Goal: Task Accomplishment & Management: Use online tool/utility

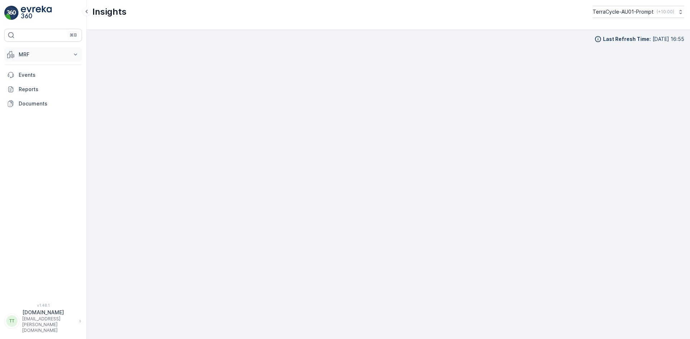
click at [35, 51] on button "MRF" at bounding box center [43, 54] width 78 height 14
click at [639, 11] on p "TerraCycle-AU01-Prompt" at bounding box center [622, 11] width 61 height 7
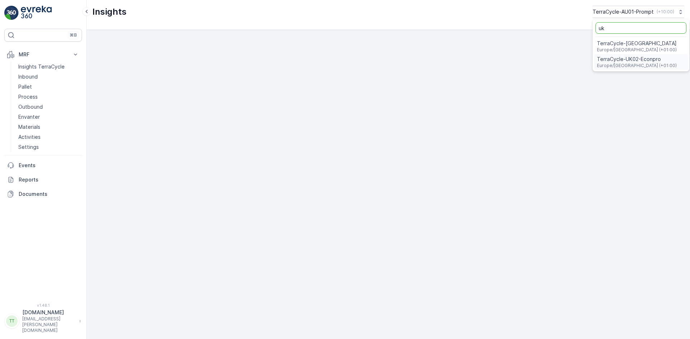
type input "uk"
click at [623, 66] on span "Europe/London (+01:00)" at bounding box center [637, 66] width 80 height 6
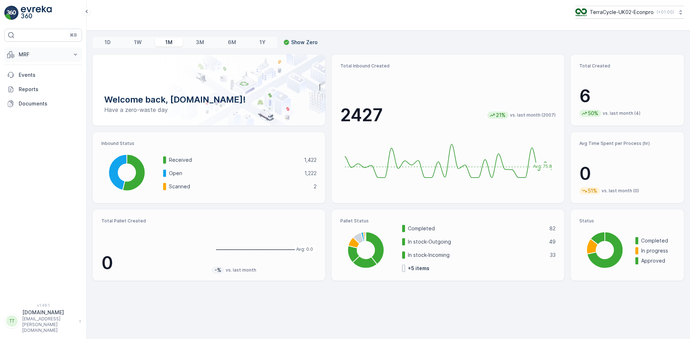
click at [43, 57] on p "MRF" at bounding box center [43, 54] width 49 height 7
click at [45, 68] on p "Insights TerraCycle" at bounding box center [41, 66] width 46 height 7
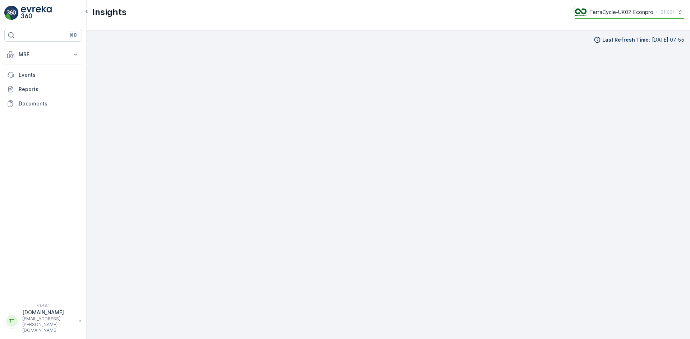
click at [625, 11] on p "TerraCycle-UK02-Econpro" at bounding box center [621, 12] width 64 height 7
type input "fr"
click at [607, 61] on span "TerraCycle-FR" at bounding box center [619, 59] width 80 height 7
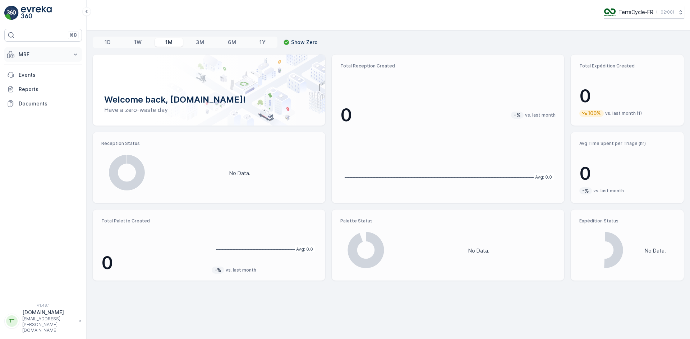
click at [45, 56] on p "MRF" at bounding box center [43, 54] width 49 height 7
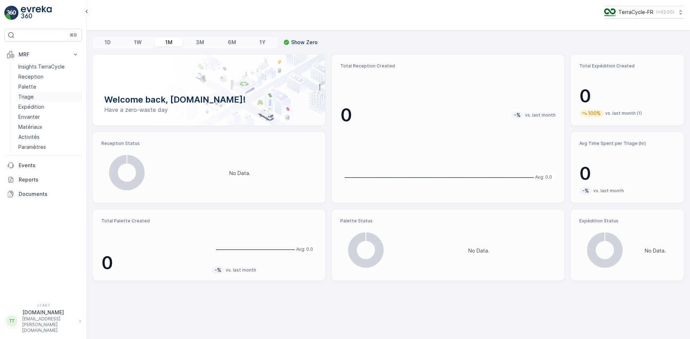
click at [50, 96] on link "Triage" at bounding box center [48, 97] width 66 height 10
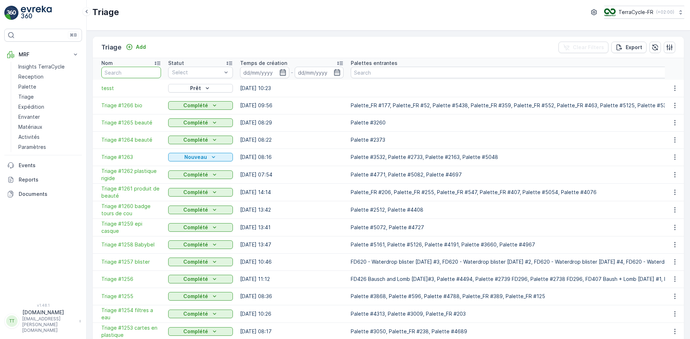
click at [129, 73] on input "text" at bounding box center [131, 72] width 60 height 11
type input "78"
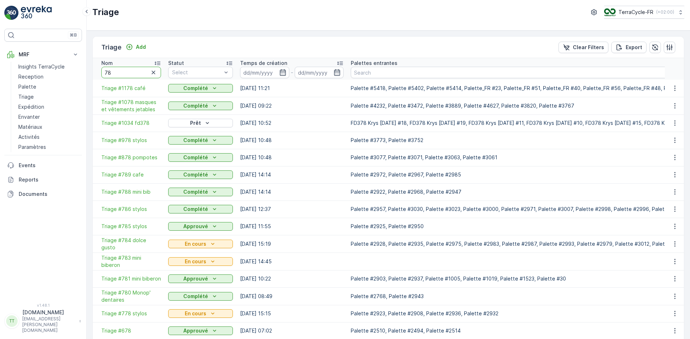
click at [110, 71] on input "78" at bounding box center [131, 72] width 60 height 11
type input "754"
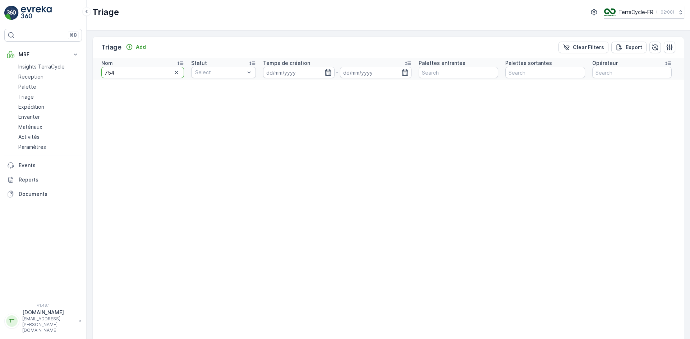
click at [115, 71] on input "754" at bounding box center [142, 72] width 83 height 11
type input "75"
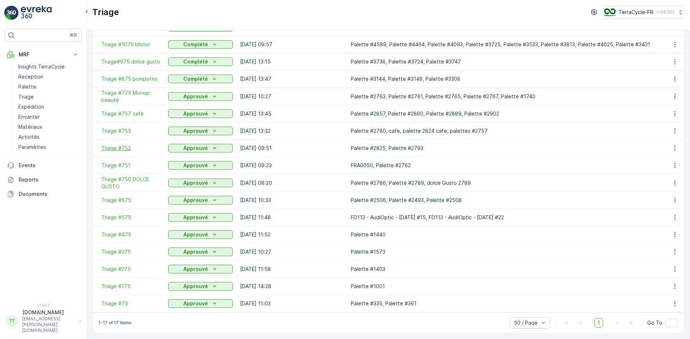
scroll to position [65, 0]
click at [116, 300] on span "Triage #75" at bounding box center [131, 303] width 60 height 7
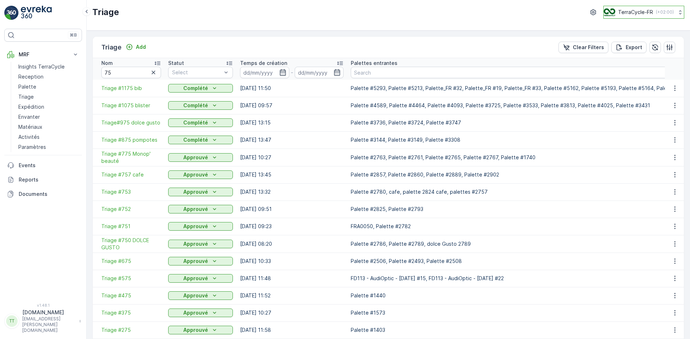
click at [628, 13] on p "TerraCycle-FR" at bounding box center [635, 12] width 35 height 7
type input "fr"
click at [629, 51] on span "Europe/Paris (+02:00)" at bounding box center [646, 53] width 77 height 11
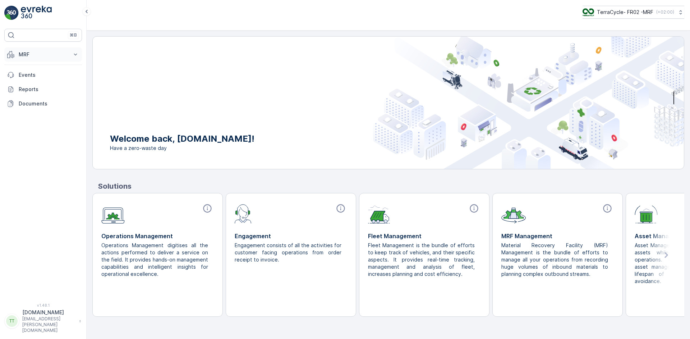
click at [41, 58] on button "MRF" at bounding box center [43, 54] width 78 height 14
click at [35, 97] on link "Triage" at bounding box center [48, 97] width 66 height 10
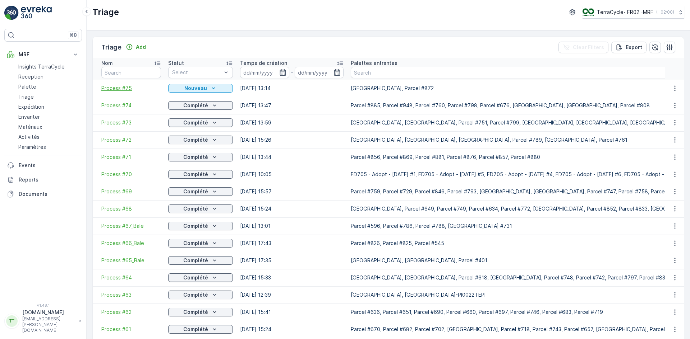
click at [119, 89] on span "Process #75" at bounding box center [131, 88] width 60 height 7
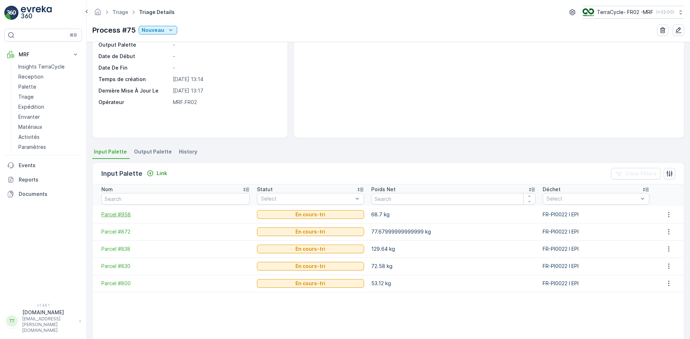
scroll to position [72, 0]
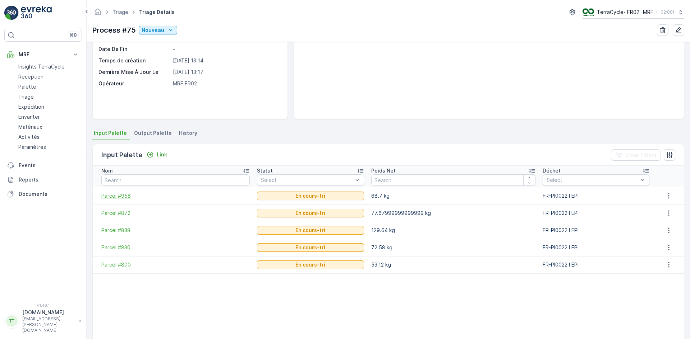
click at [125, 197] on span "Parcel #958" at bounding box center [175, 196] width 148 height 7
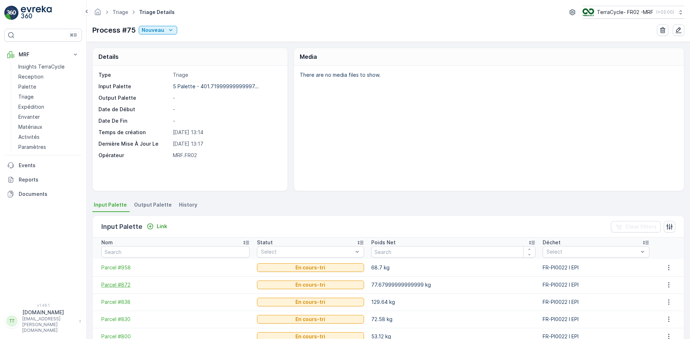
click at [122, 287] on span "Parcel #872" at bounding box center [175, 285] width 148 height 7
click at [118, 301] on span "Parcel #838" at bounding box center [175, 302] width 148 height 7
click at [119, 322] on span "Parcel #830" at bounding box center [175, 319] width 148 height 7
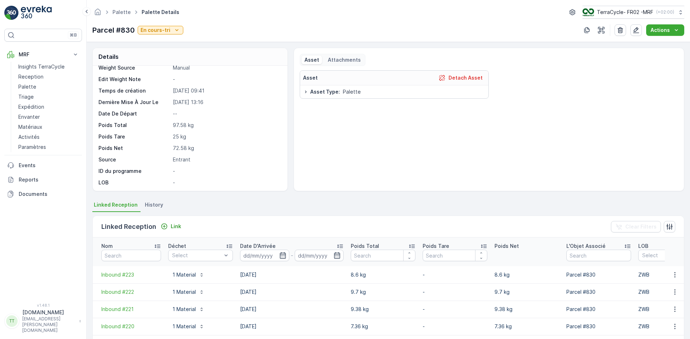
scroll to position [54, 0]
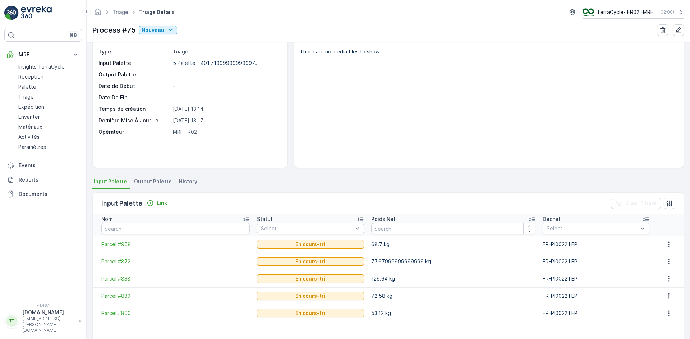
scroll to position [108, 0]
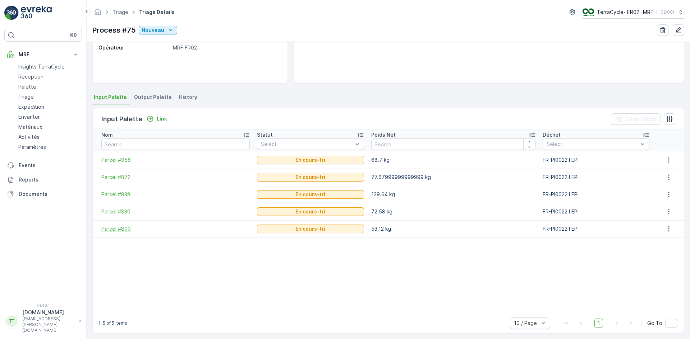
click at [120, 226] on span "Parcel #800" at bounding box center [175, 229] width 148 height 7
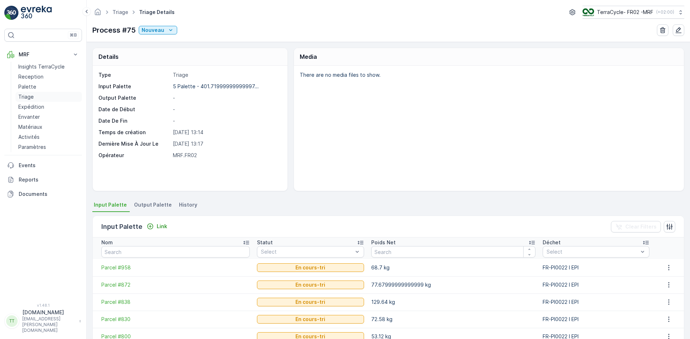
click at [32, 98] on p "Triage" at bounding box center [25, 96] width 15 height 7
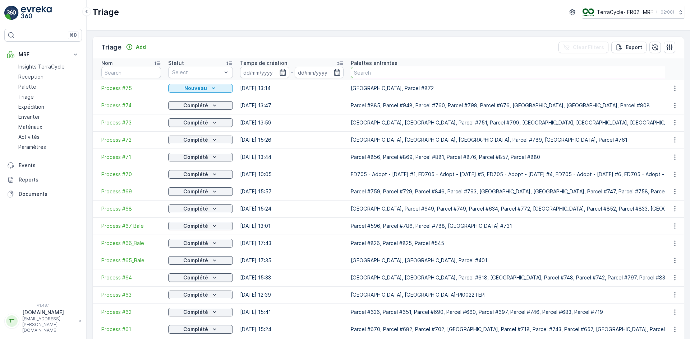
type input "643."
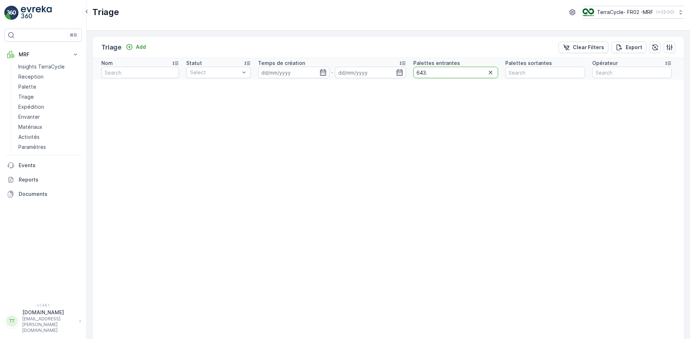
drag, startPoint x: 426, startPoint y: 75, endPoint x: 435, endPoint y: 75, distance: 9.0
click at [435, 75] on input "643." at bounding box center [455, 72] width 85 height 11
type input "643"
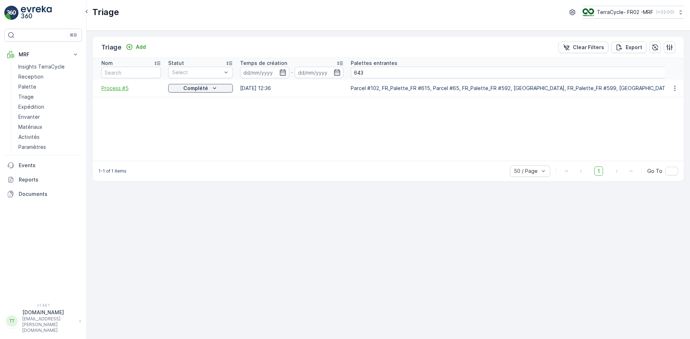
click at [125, 89] on span "Process #5" at bounding box center [131, 88] width 60 height 7
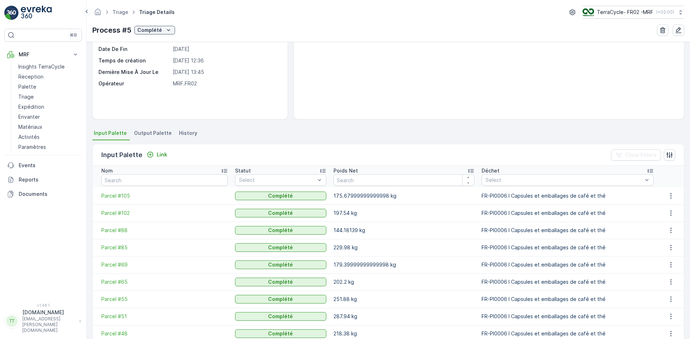
scroll to position [123, 0]
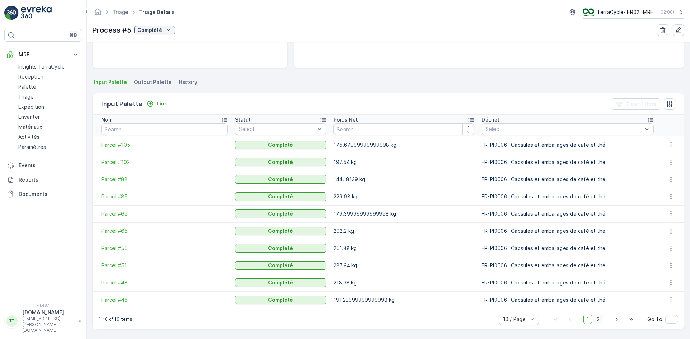
click at [598, 321] on span "2" at bounding box center [598, 319] width 10 height 9
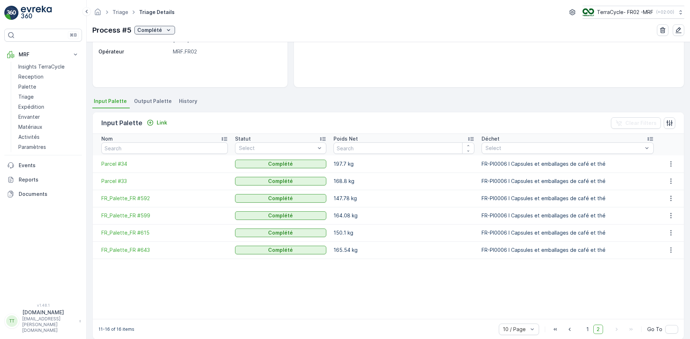
scroll to position [114, 0]
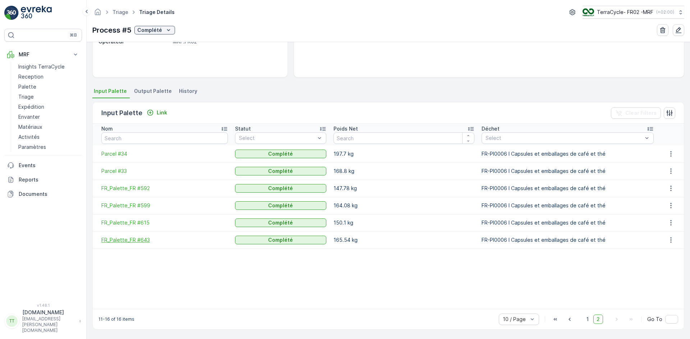
click at [127, 239] on span "FR_Palette_FR #643" at bounding box center [164, 240] width 126 height 7
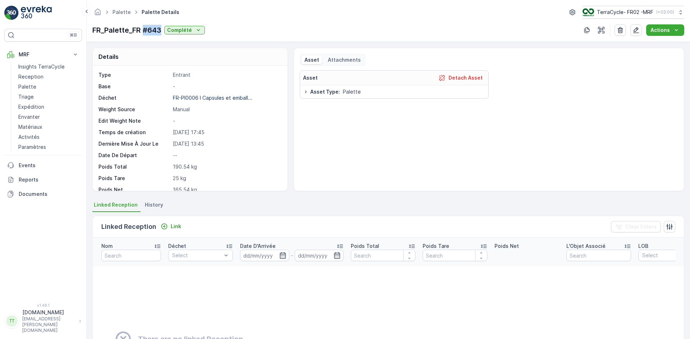
drag, startPoint x: 143, startPoint y: 28, endPoint x: 160, endPoint y: 32, distance: 16.9
click at [160, 32] on p "FR_Palette_FR #643" at bounding box center [126, 30] width 69 height 11
copy p "#643"
click at [34, 89] on p "Palette" at bounding box center [27, 86] width 18 height 7
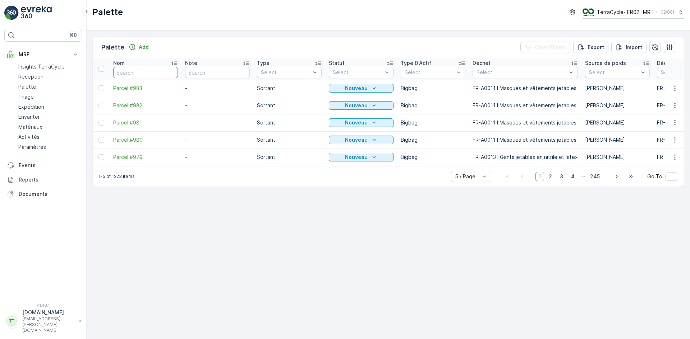
click at [133, 71] on input "text" at bounding box center [145, 72] width 65 height 11
paste input "#643"
type input "#643"
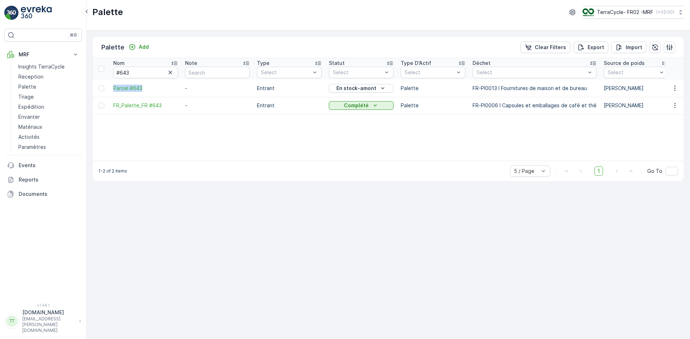
drag, startPoint x: 111, startPoint y: 89, endPoint x: 143, endPoint y: 94, distance: 32.6
click at [143, 94] on td "Parcel #643" at bounding box center [146, 88] width 72 height 17
copy span "Parcel #643"
click at [32, 95] on p "Triage" at bounding box center [25, 96] width 15 height 7
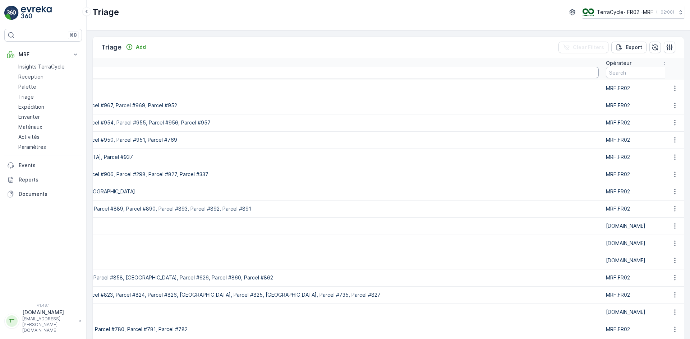
scroll to position [0, 1523]
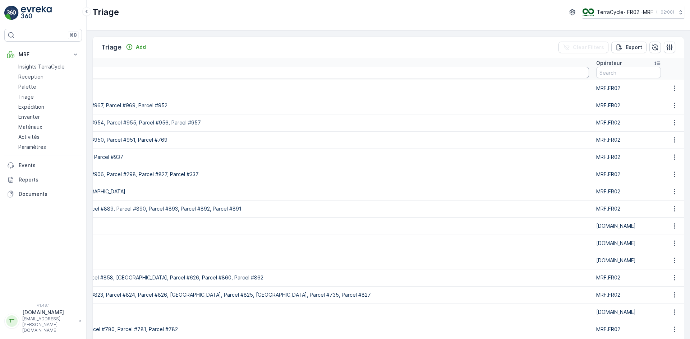
click at [274, 76] on input "text" at bounding box center [304, 72] width 568 height 11
paste input "Parcel #643"
type input "Parcel #643"
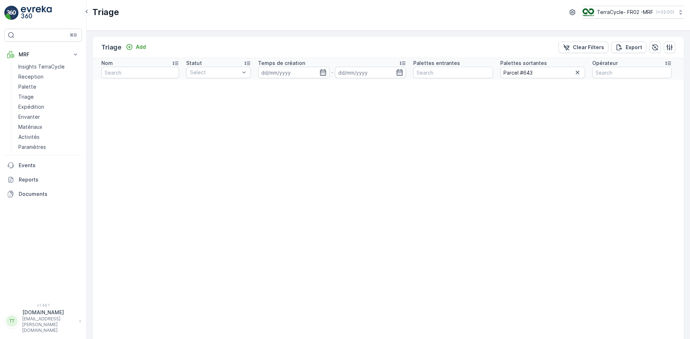
drag, startPoint x: 519, startPoint y: 74, endPoint x: 481, endPoint y: 84, distance: 38.9
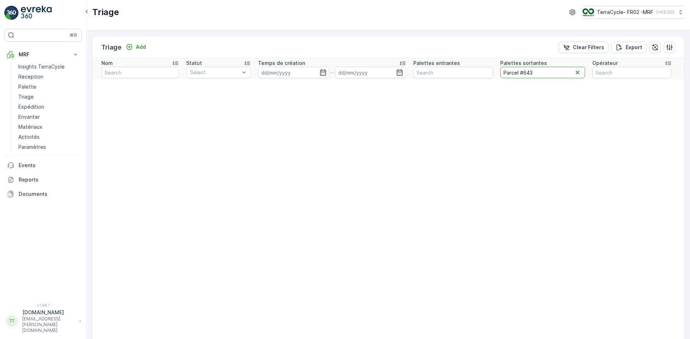
type input "#643"
drag, startPoint x: 518, startPoint y: 72, endPoint x: 501, endPoint y: 73, distance: 17.3
click at [501, 73] on input "#643" at bounding box center [542, 72] width 85 height 11
click at [463, 74] on input "text" at bounding box center [456, 72] width 80 height 11
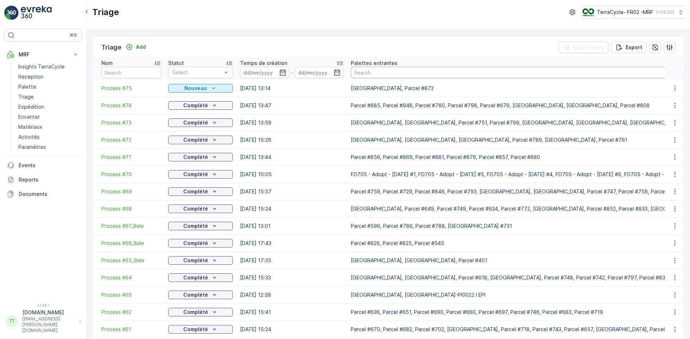
paste input "#643"
type input "#643"
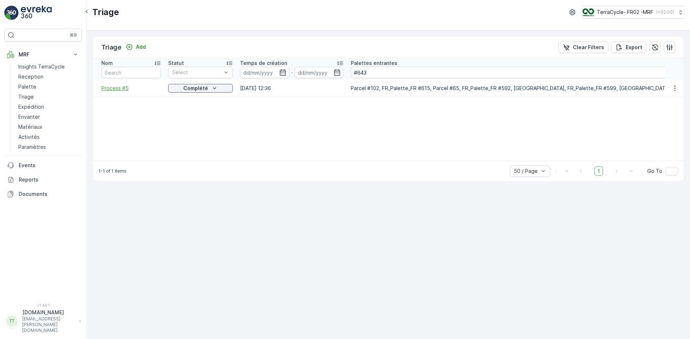
click at [125, 88] on span "Process #5" at bounding box center [131, 88] width 60 height 7
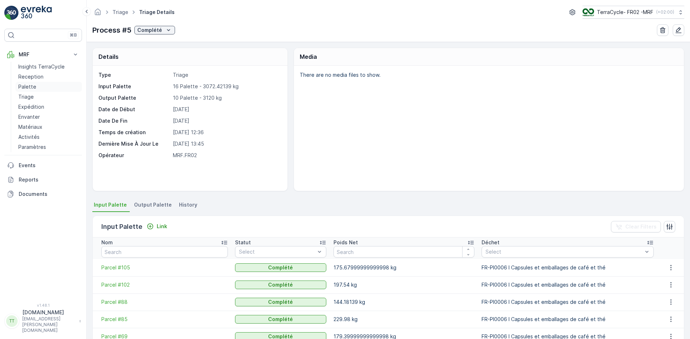
click at [20, 85] on p "Palette" at bounding box center [27, 86] width 18 height 7
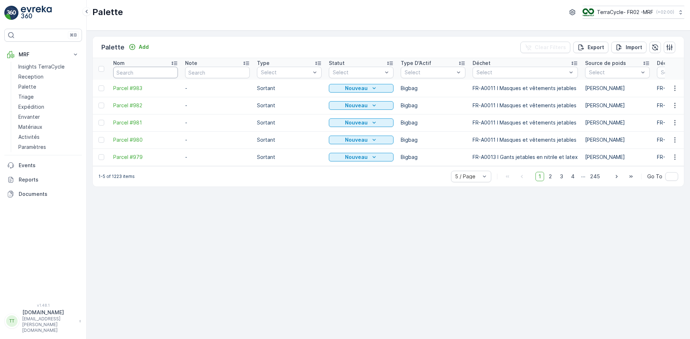
click at [135, 71] on input "text" at bounding box center [145, 72] width 65 height 11
paste input "#643"
type input "#643"
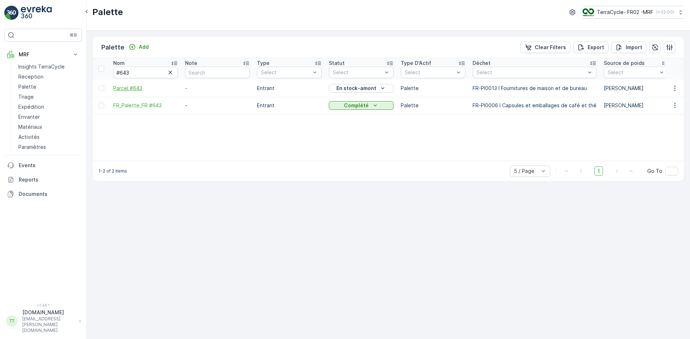
click at [118, 88] on span "Parcel #643" at bounding box center [145, 88] width 65 height 7
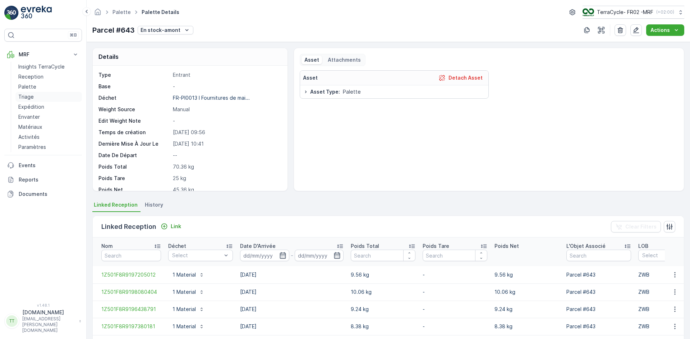
click at [34, 96] on link "Triage" at bounding box center [48, 97] width 66 height 10
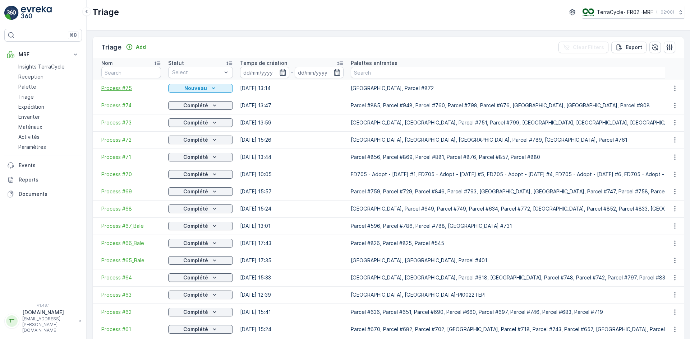
click at [120, 86] on span "Process #75" at bounding box center [131, 88] width 60 height 7
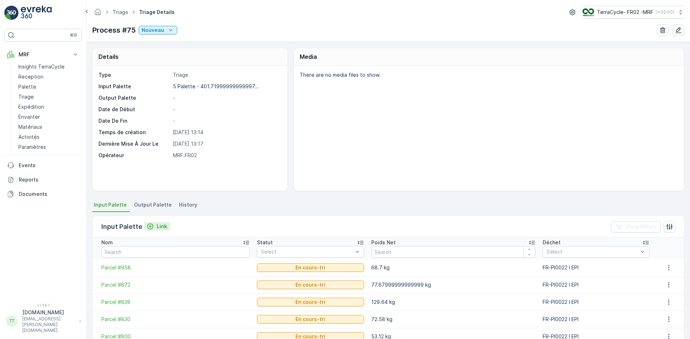
click at [157, 226] on p "Link" at bounding box center [162, 226] width 10 height 7
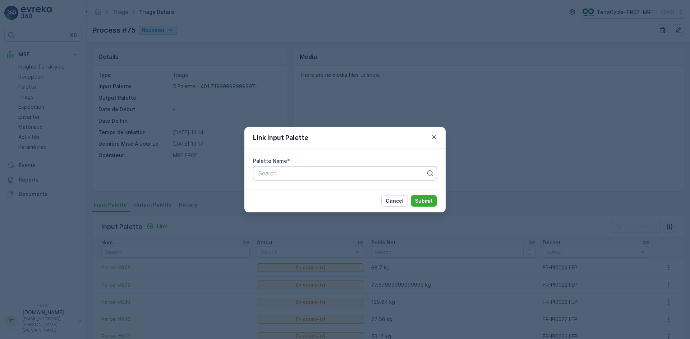
click at [301, 174] on div at bounding box center [342, 173] width 169 height 6
paste input "#643"
type input "#643"
click at [272, 191] on span "Parcel #643" at bounding box center [273, 191] width 33 height 6
click at [411, 200] on button "Submit" at bounding box center [424, 200] width 26 height 11
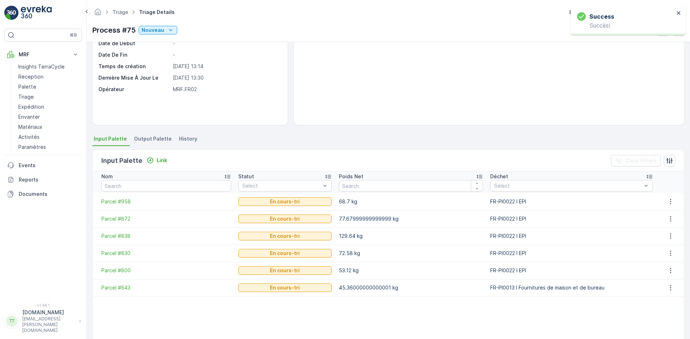
scroll to position [72, 0]
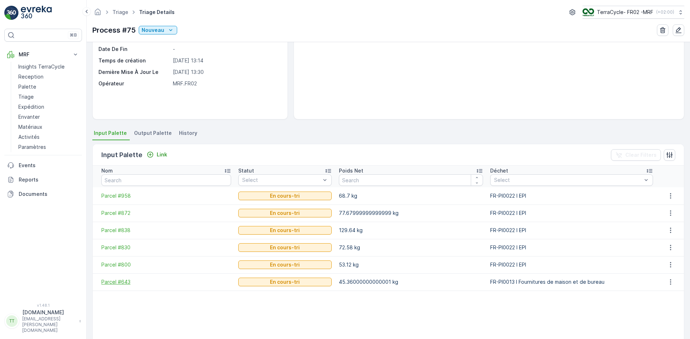
click at [114, 284] on span "Parcel #643" at bounding box center [166, 282] width 130 height 7
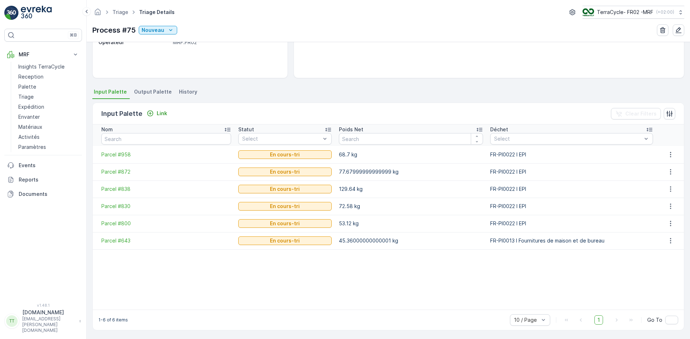
scroll to position [114, 0]
drag, startPoint x: 99, startPoint y: 245, endPoint x: 131, endPoint y: 241, distance: 32.9
click at [131, 241] on td "Parcel #643" at bounding box center [164, 240] width 142 height 17
copy span "Parcel #643"
click at [122, 156] on span "Parcel #958" at bounding box center [166, 154] width 130 height 7
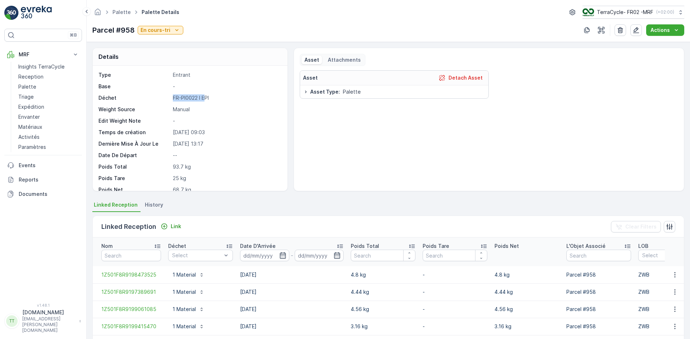
drag, startPoint x: 170, startPoint y: 99, endPoint x: 206, endPoint y: 101, distance: 36.4
click at [206, 101] on div "Déchet FR-PI0022 I EPI" at bounding box center [188, 97] width 181 height 7
copy div "Déchet FR-PI0022 I E"
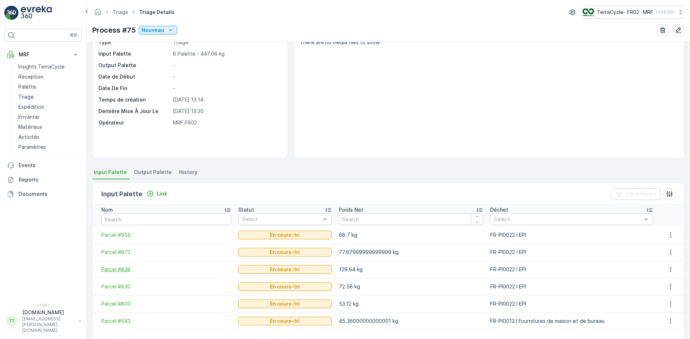
scroll to position [114, 0]
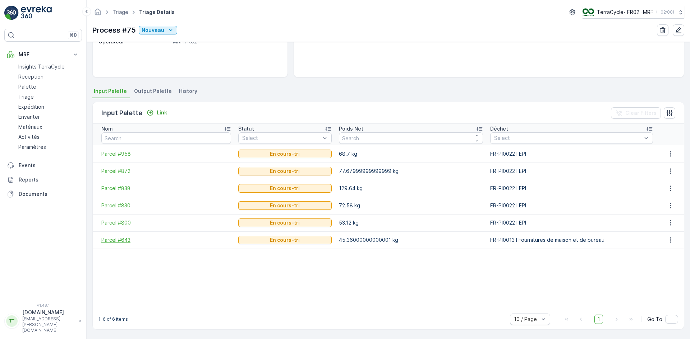
click at [120, 241] on span "Parcel #643" at bounding box center [166, 240] width 130 height 7
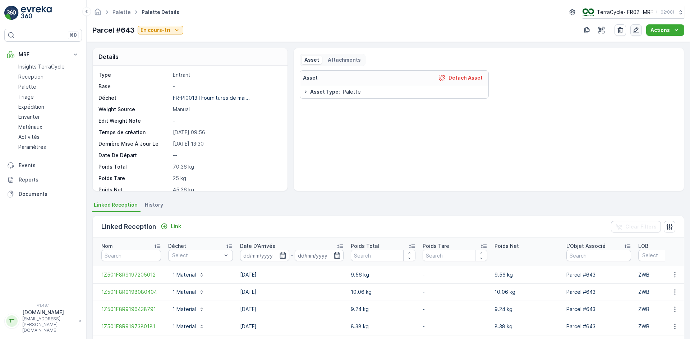
click at [637, 31] on icon "button" at bounding box center [635, 30] width 7 height 7
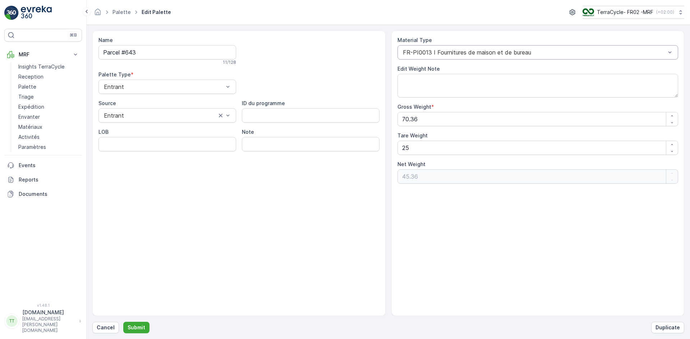
click at [436, 52] on div at bounding box center [534, 52] width 264 height 6
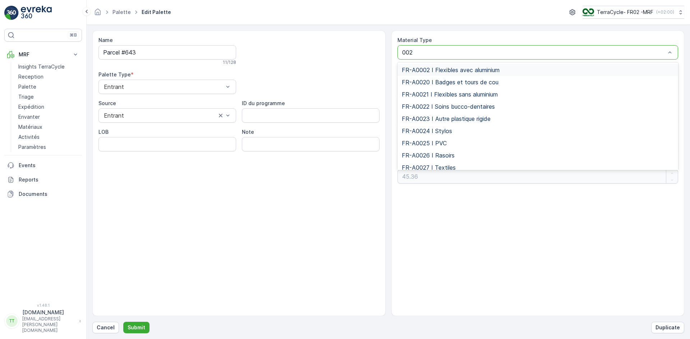
type input "0022"
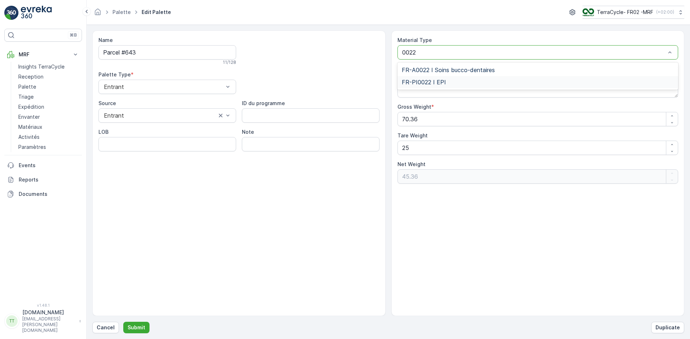
click at [438, 81] on span "FR-PI0022 I EPI" at bounding box center [424, 82] width 44 height 6
click at [438, 92] on textarea "Edit Weight Note" at bounding box center [537, 86] width 281 height 24
type textarea "."
click at [145, 326] on button "Submit" at bounding box center [136, 327] width 26 height 11
